Goal: Navigation & Orientation: Find specific page/section

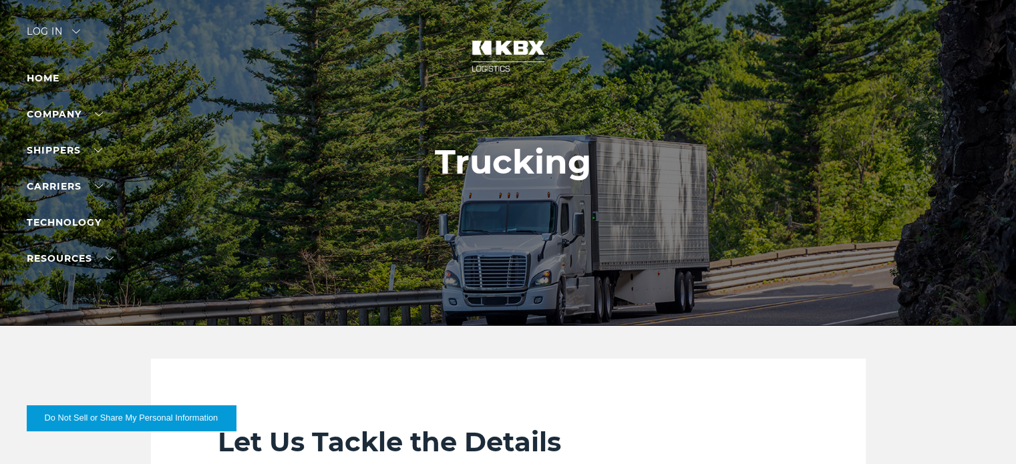
click at [43, 27] on div "Log in" at bounding box center [53, 36] width 53 height 19
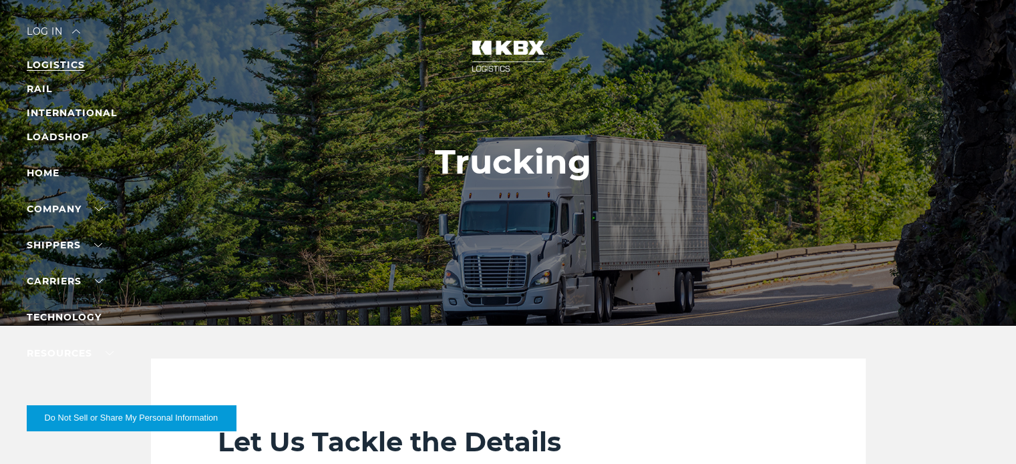
click at [48, 61] on link "LOGISTICS" at bounding box center [56, 65] width 58 height 12
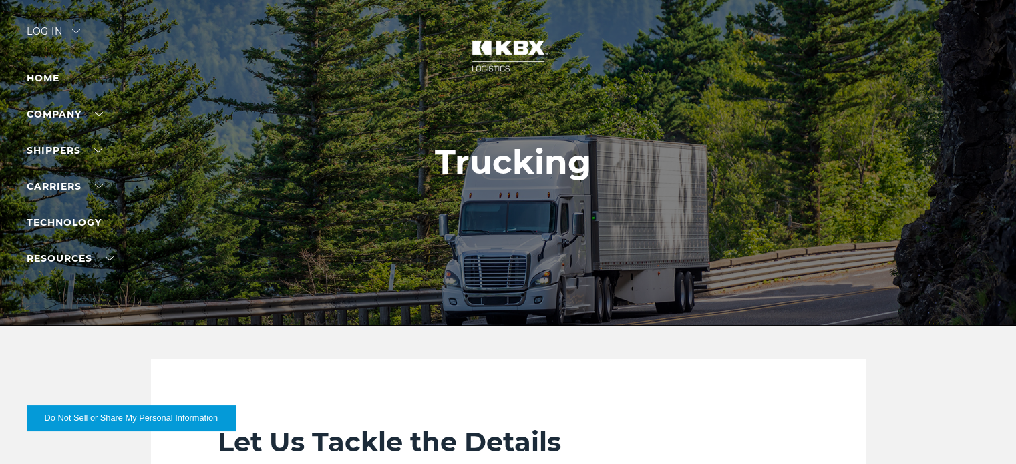
click at [47, 31] on div "Log in" at bounding box center [53, 36] width 53 height 19
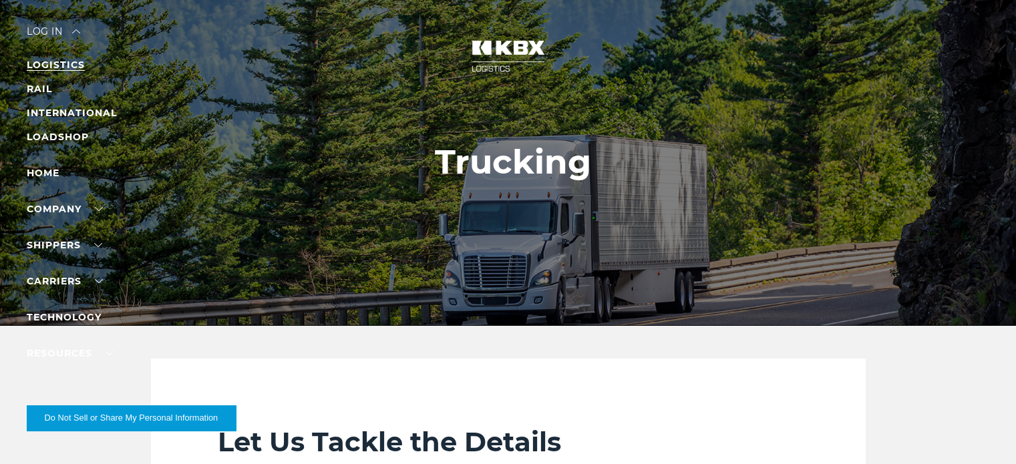
click at [48, 63] on link "LOGISTICS" at bounding box center [56, 65] width 58 height 12
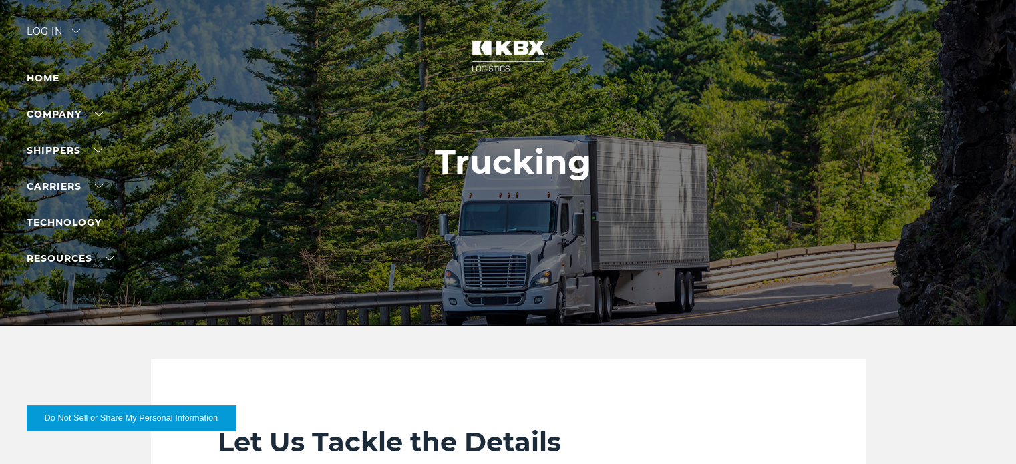
click at [43, 31] on div "Log in" at bounding box center [53, 36] width 53 height 19
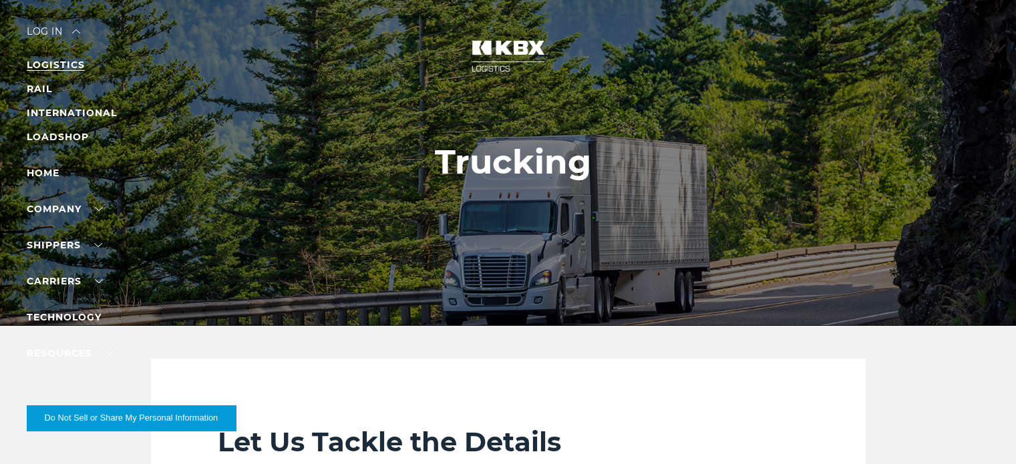
click at [51, 61] on link "LOGISTICS" at bounding box center [56, 65] width 58 height 12
